Goal: Use online tool/utility: Utilize a website feature to perform a specific function

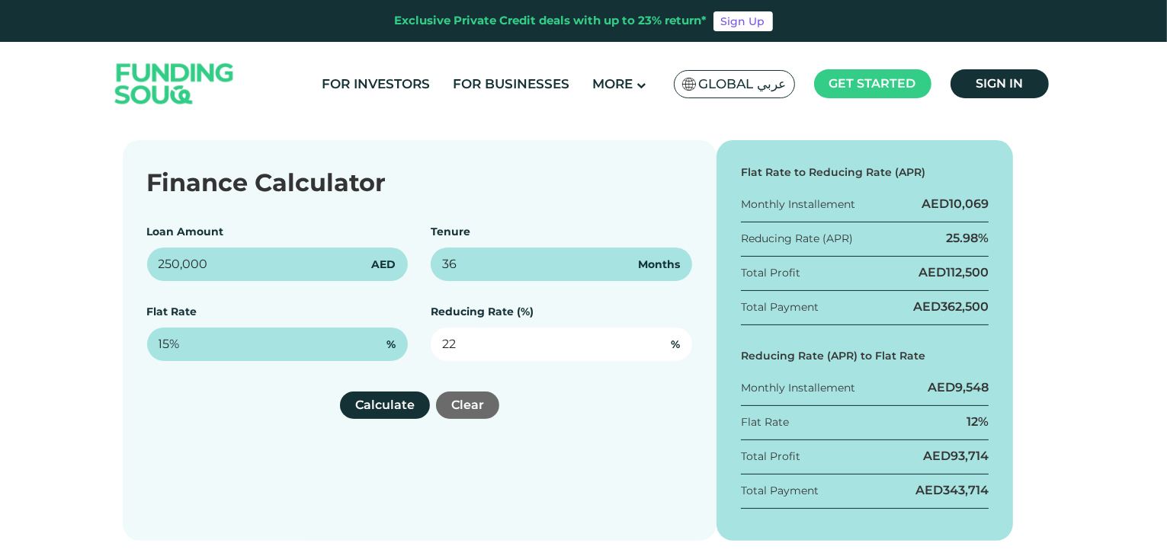
click at [451, 339] on input "22" at bounding box center [561, 345] width 261 height 34
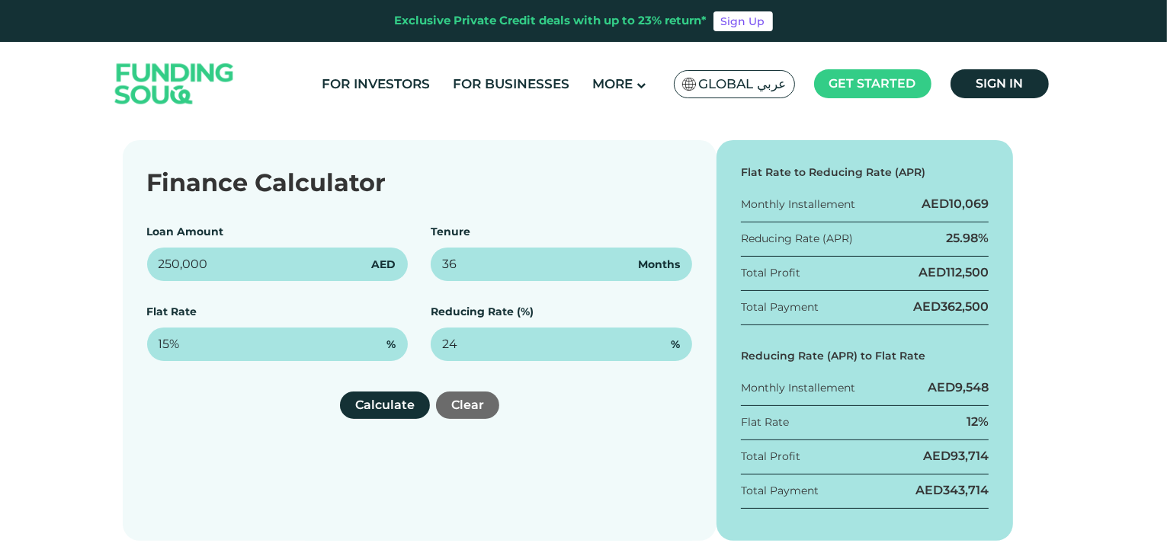
type input "24%"
click at [549, 403] on div "Calculate Clear" at bounding box center [419, 405] width 545 height 27
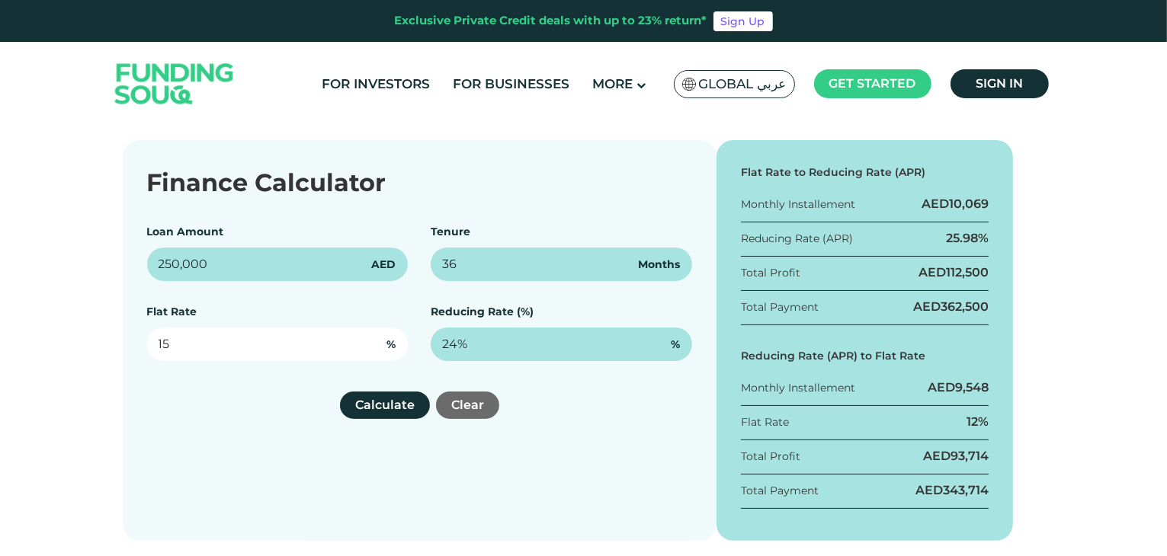
click at [309, 354] on input "15" at bounding box center [277, 345] width 261 height 34
type input "1"
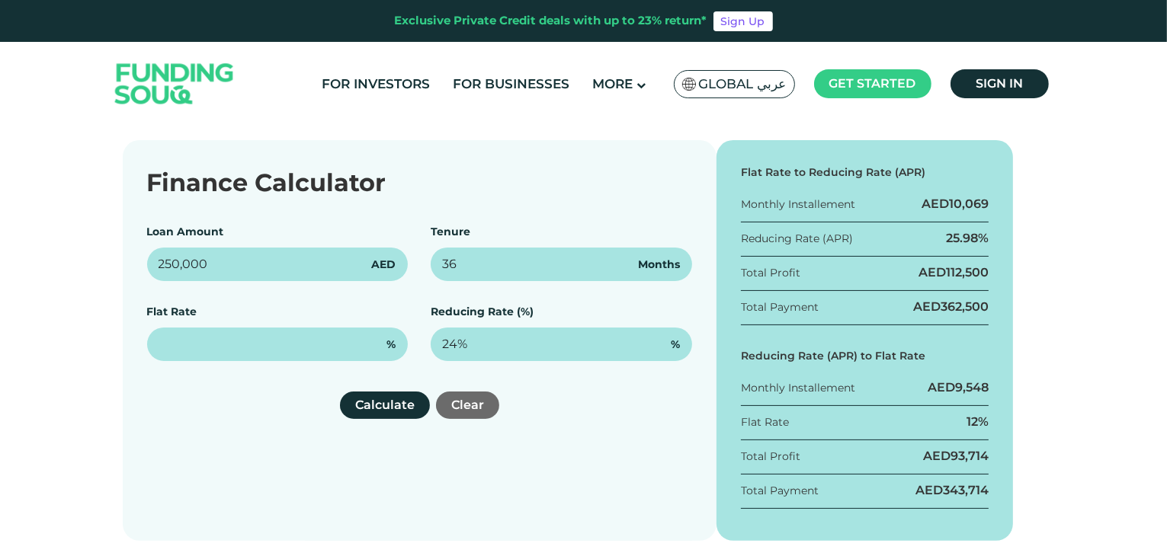
click at [290, 375] on div "Finance Calculator Loan Amount 250,000 AED Tenure 36 Months Flat Rate % Reducin…" at bounding box center [420, 340] width 594 height 401
click at [387, 405] on button "Calculate" at bounding box center [385, 405] width 90 height 27
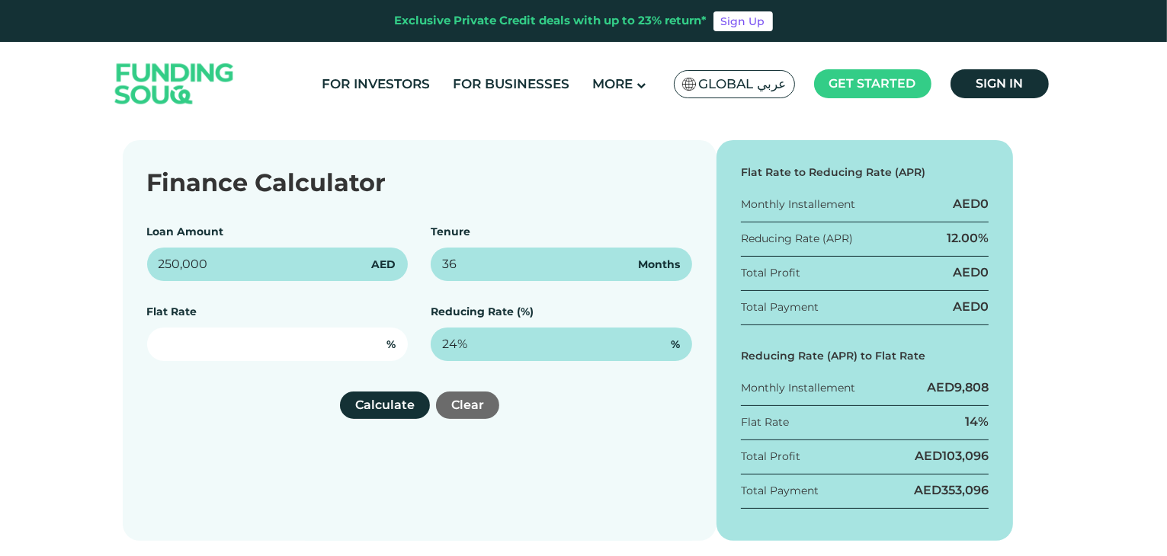
click at [357, 351] on input "text" at bounding box center [277, 345] width 261 height 34
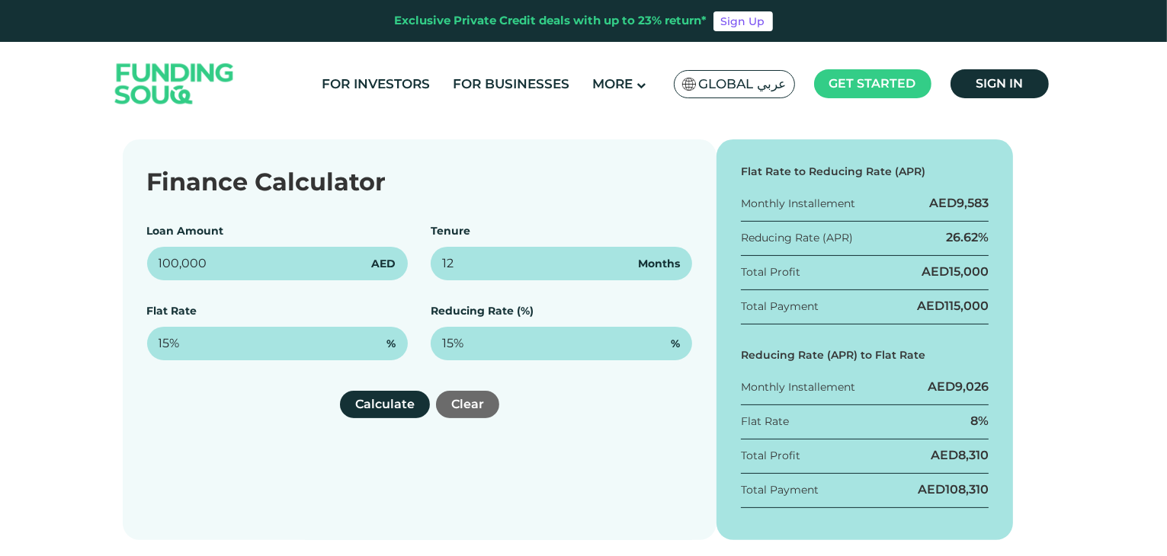
scroll to position [218, 0]
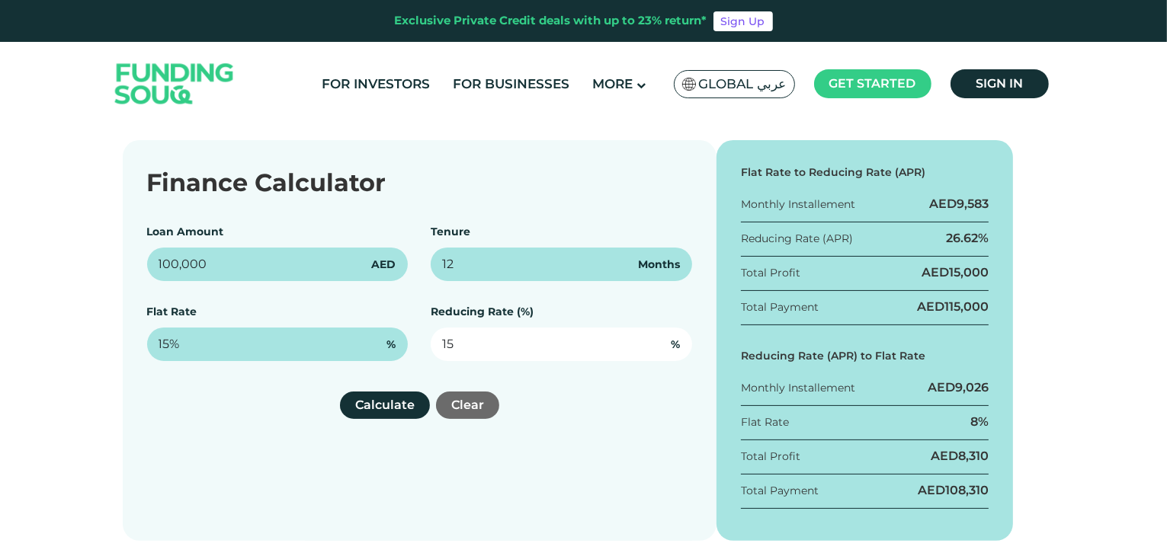
click at [453, 345] on input "15" at bounding box center [561, 345] width 261 height 34
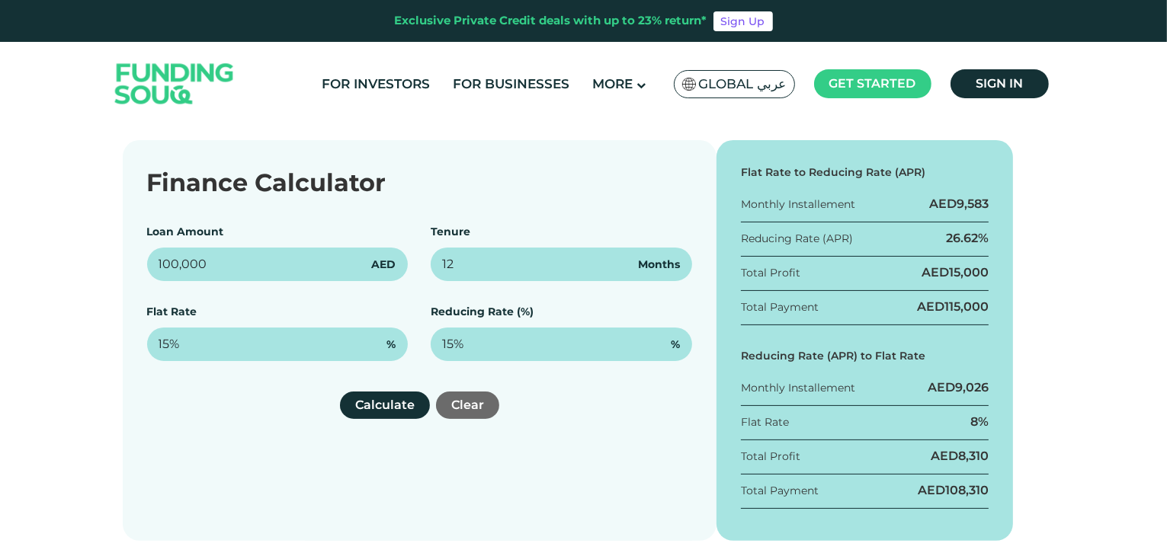
click at [303, 414] on div "Calculate Clear" at bounding box center [419, 405] width 545 height 27
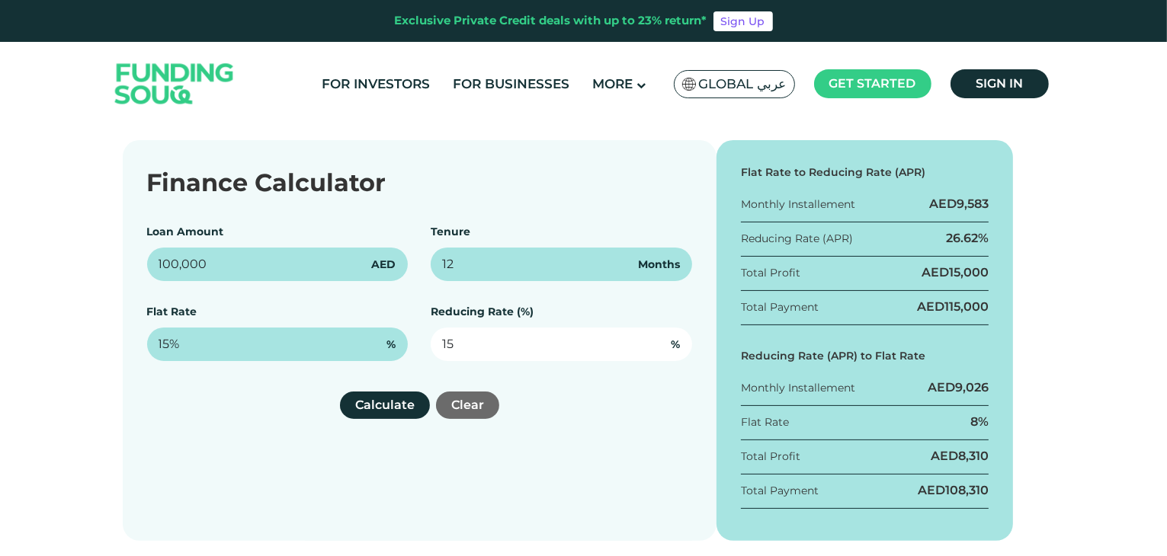
click at [453, 345] on input "15" at bounding box center [561, 345] width 261 height 34
type input "1"
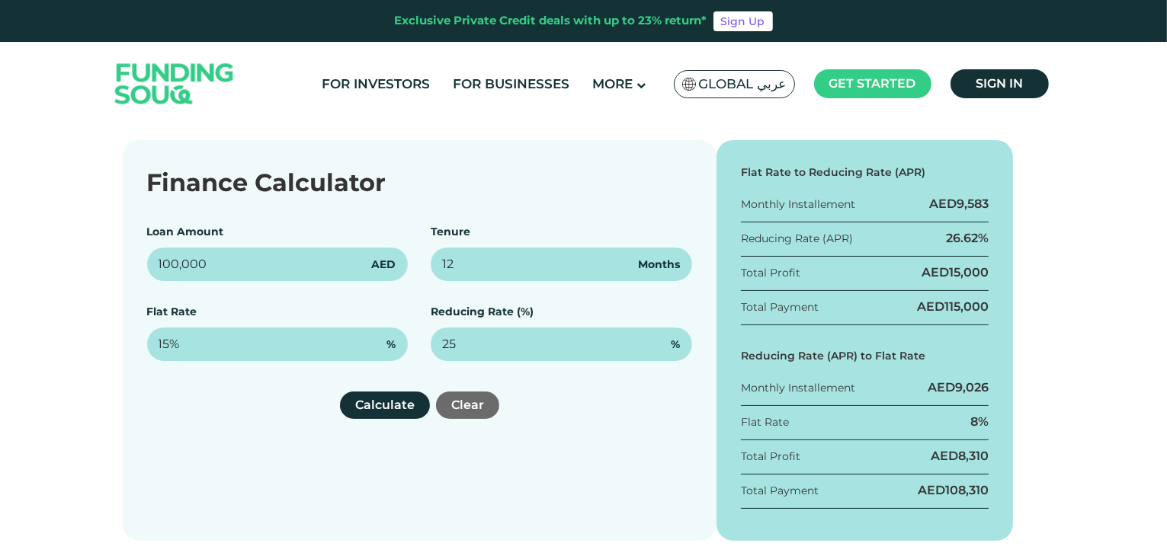
type input "25%"
click at [257, 412] on div "Calculate Clear" at bounding box center [419, 405] width 545 height 27
click at [378, 402] on button "Calculate" at bounding box center [385, 405] width 90 height 27
